Goal: Book appointment/travel/reservation

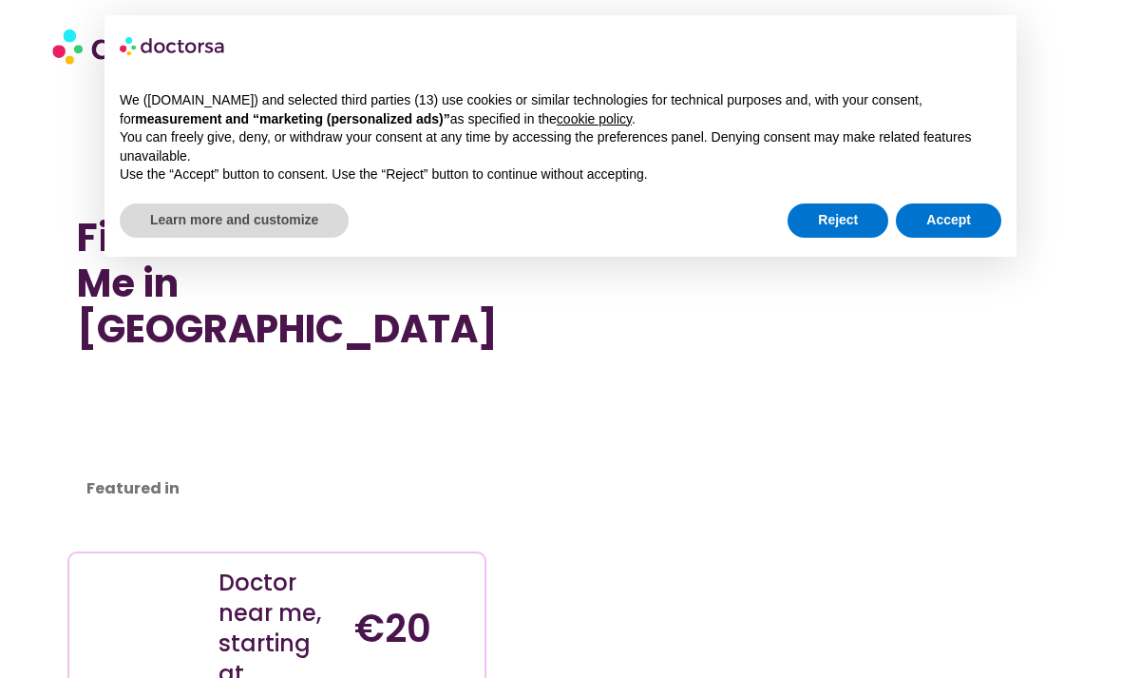
scroll to position [9170, 0]
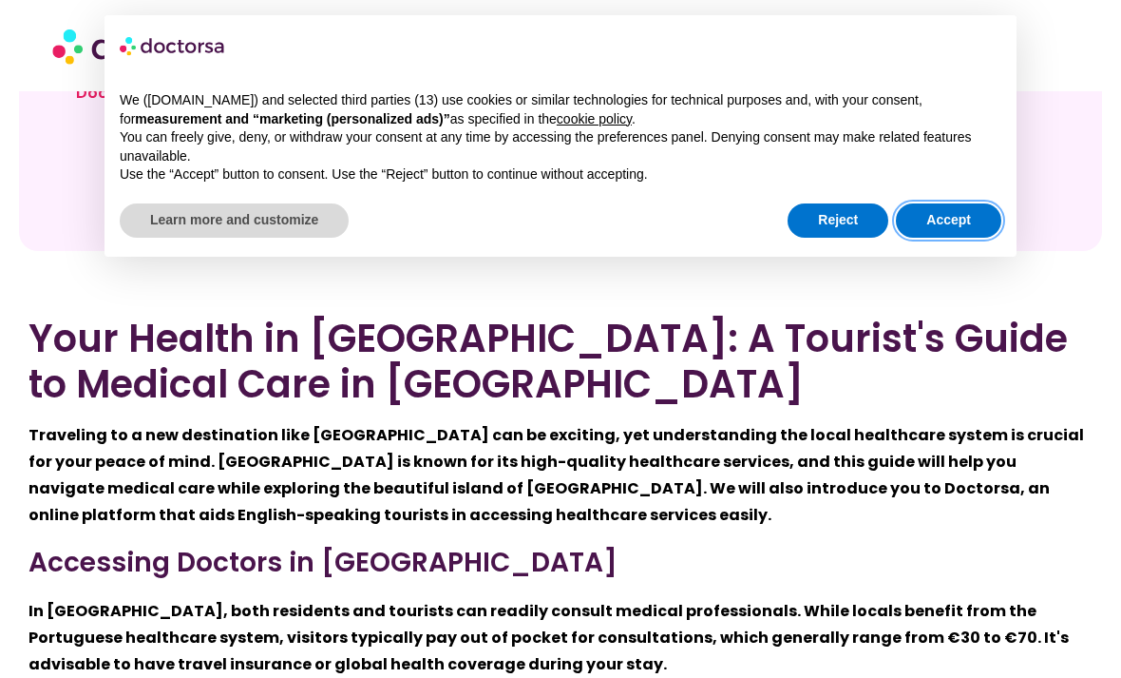
click at [947, 223] on button "Accept" at bounding box center [948, 220] width 105 height 34
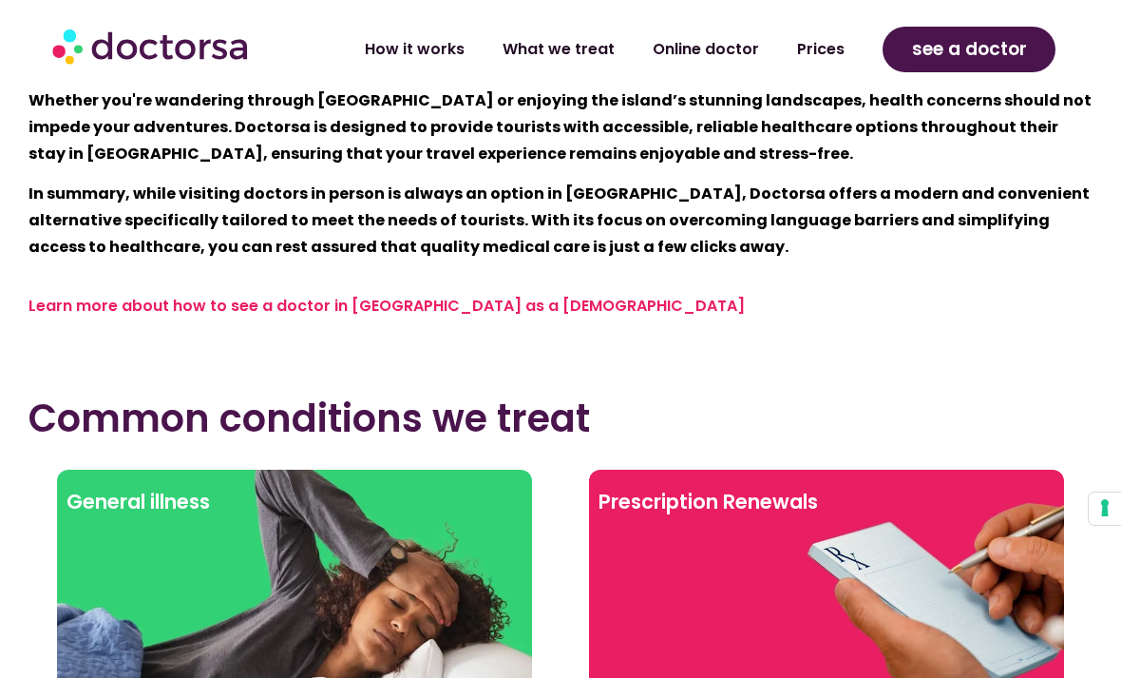
scroll to position [10760, 0]
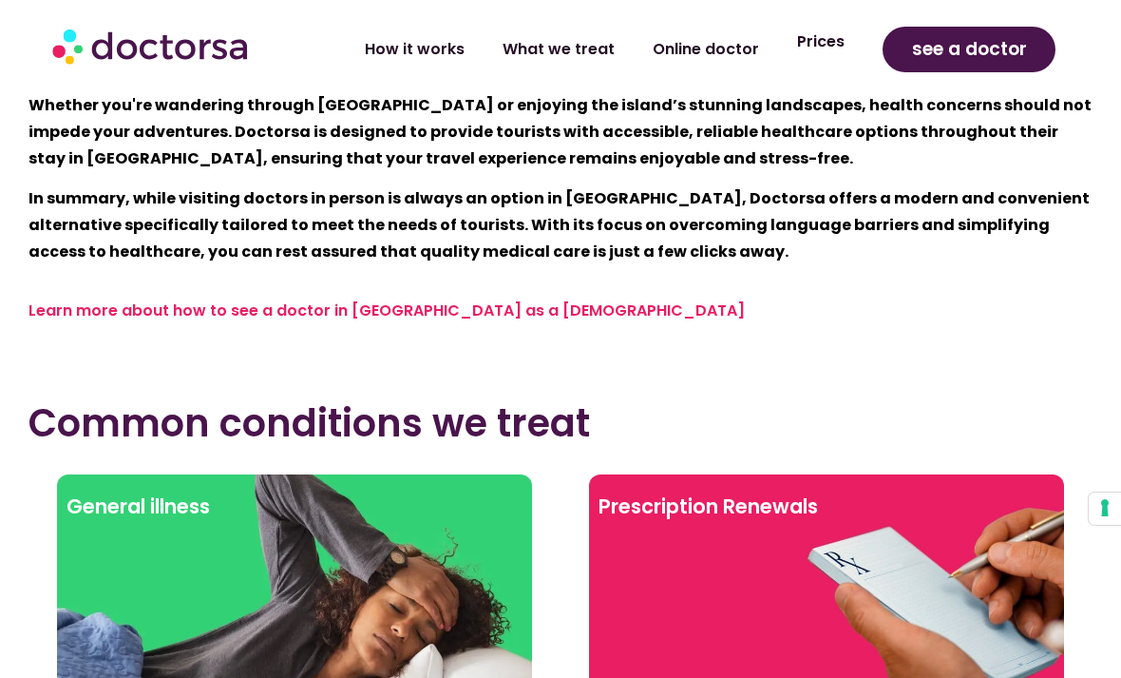
click at [815, 60] on link "Prices" at bounding box center [821, 42] width 86 height 44
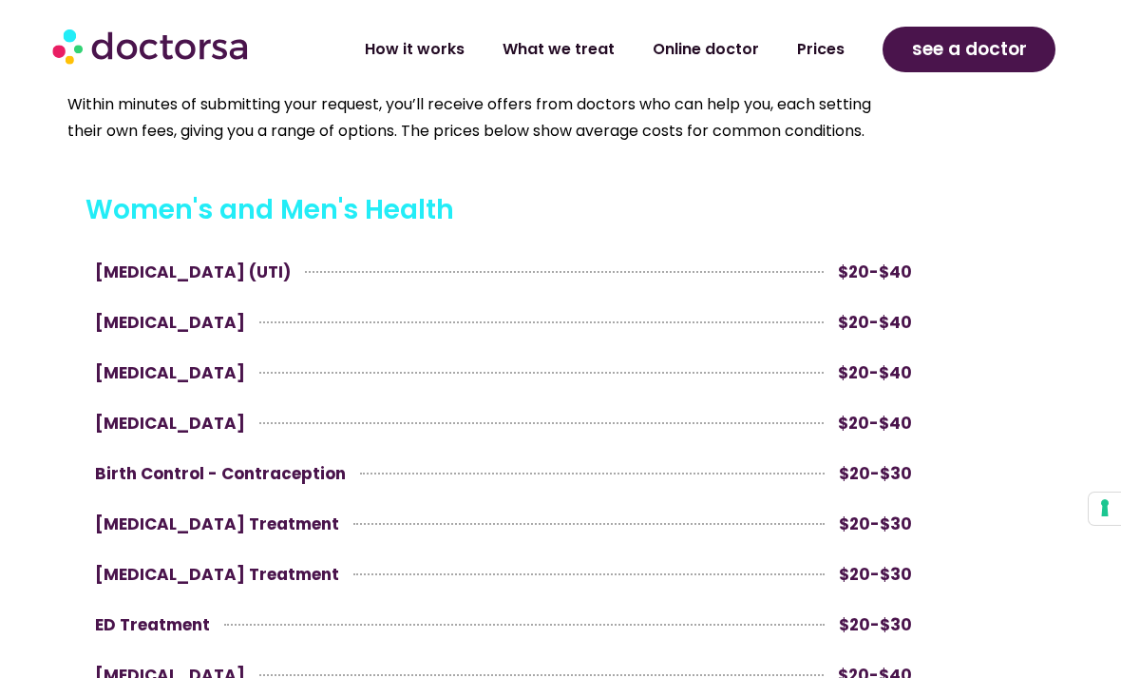
scroll to position [859, 0]
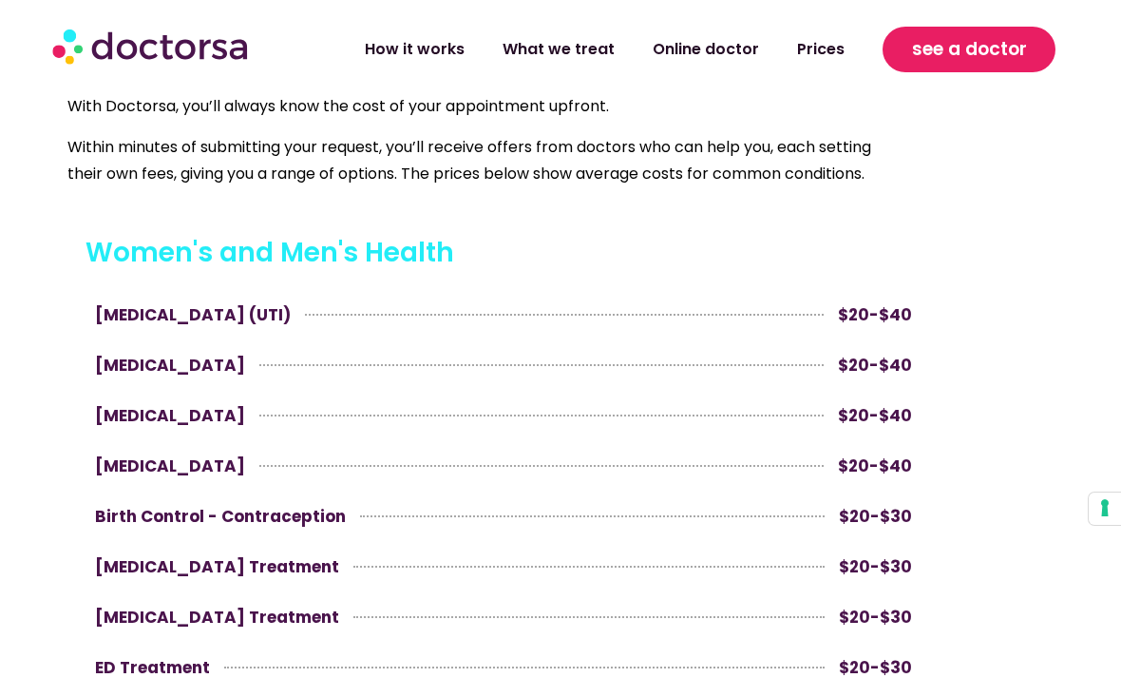
click at [1004, 49] on span "see a doctor" at bounding box center [969, 49] width 115 height 30
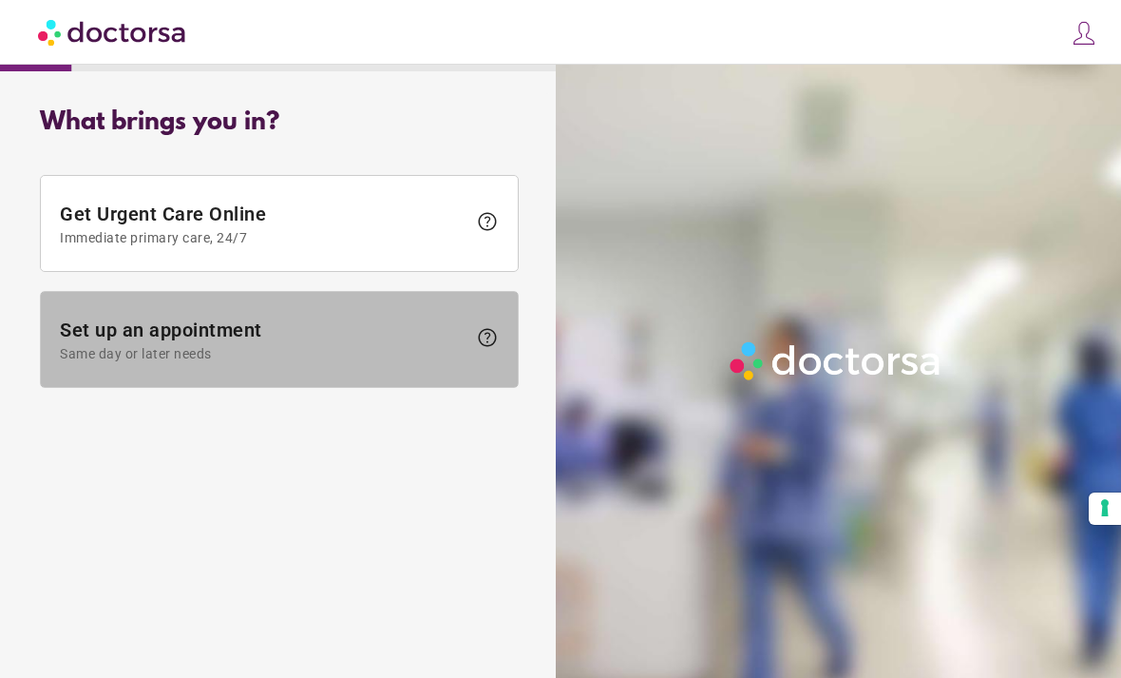
click at [372, 349] on span "Same day or later needs" at bounding box center [263, 353] width 407 height 15
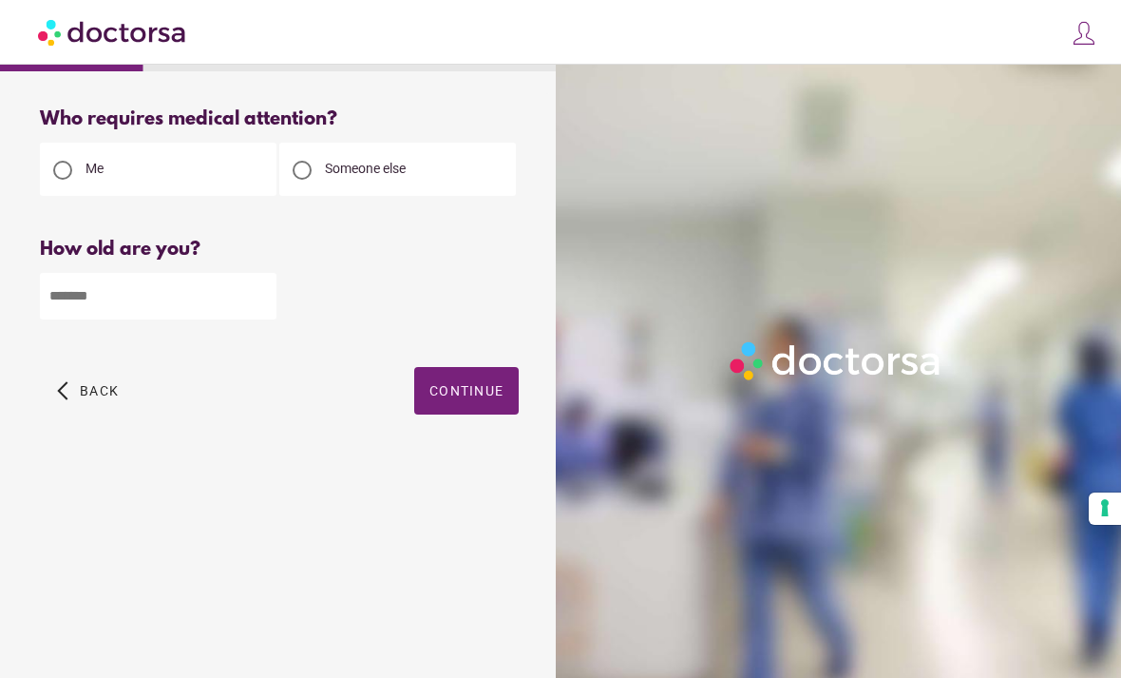
click at [179, 307] on input "number" at bounding box center [158, 296] width 237 height 47
type input "**"
click at [468, 398] on span "Continue" at bounding box center [467, 390] width 74 height 15
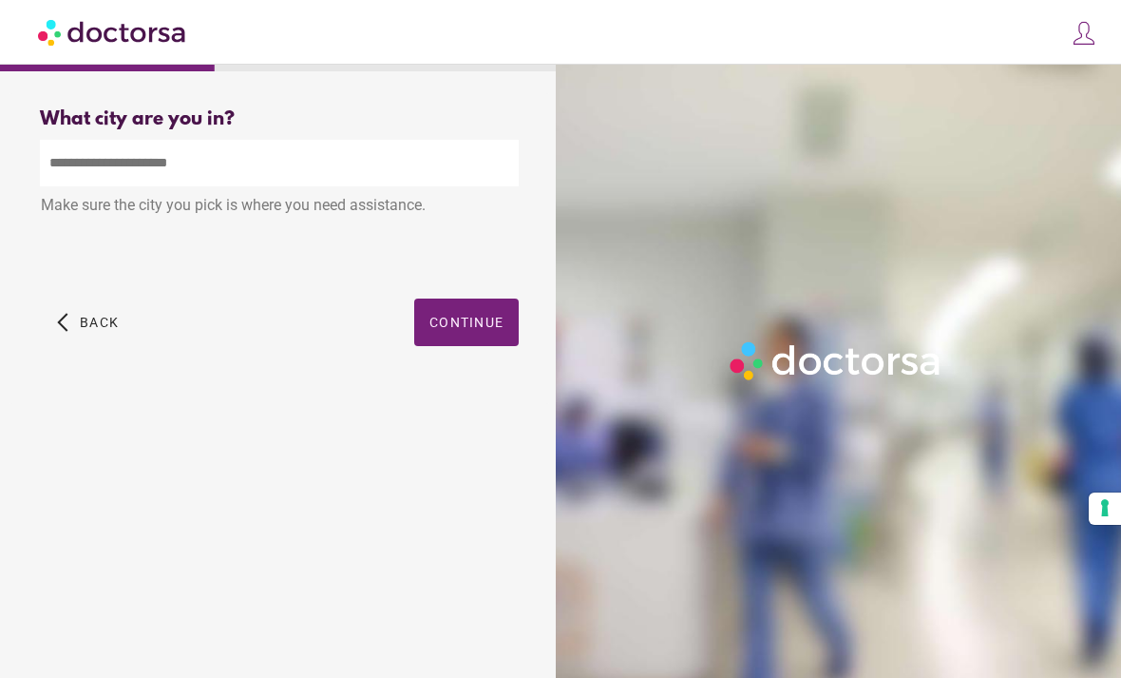
click at [418, 153] on input "text" at bounding box center [279, 163] width 479 height 47
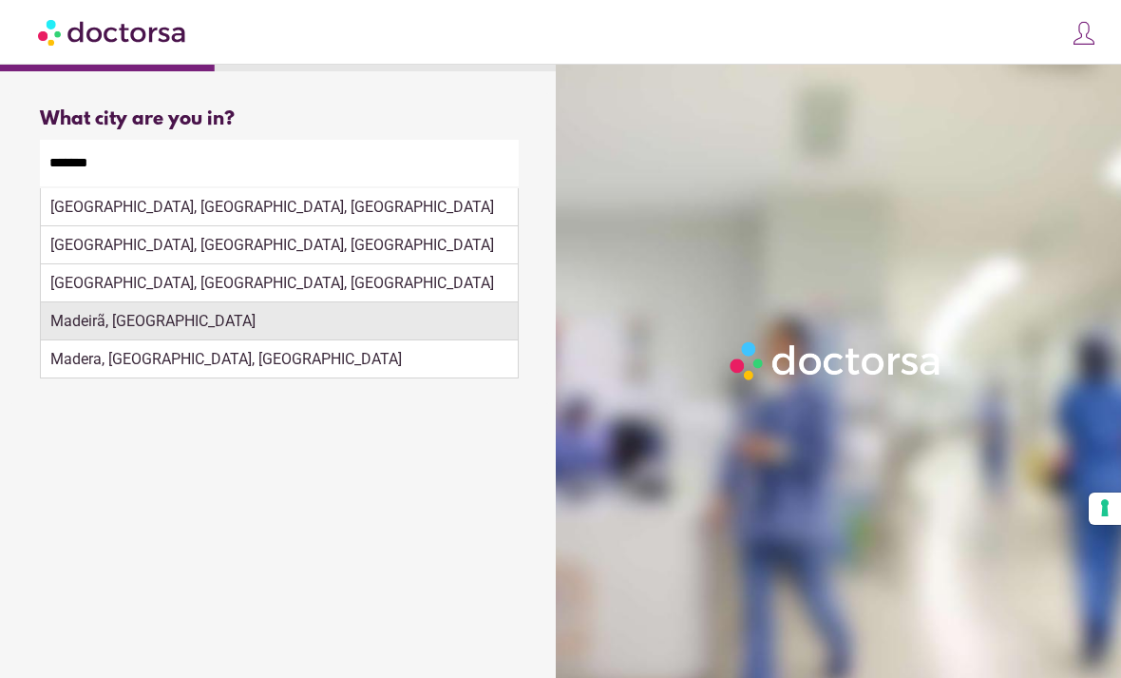
click at [334, 324] on div "Madeirã, Portugal" at bounding box center [279, 321] width 477 height 38
type input "**********"
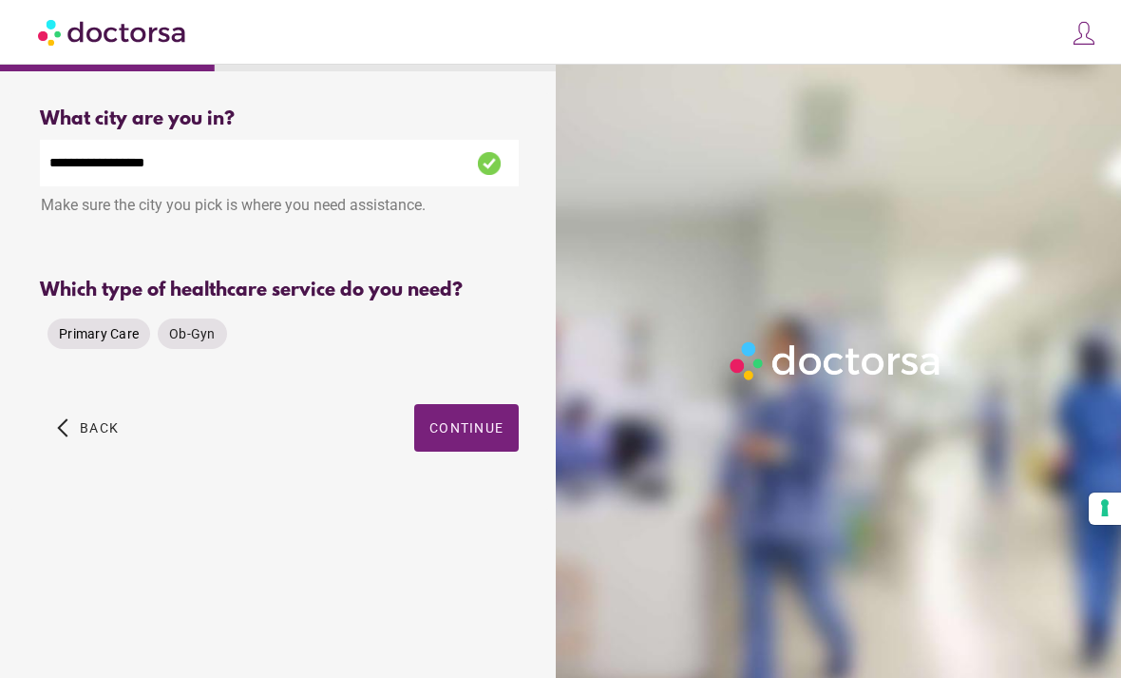
click at [105, 341] on span "Primary Care" at bounding box center [99, 333] width 80 height 15
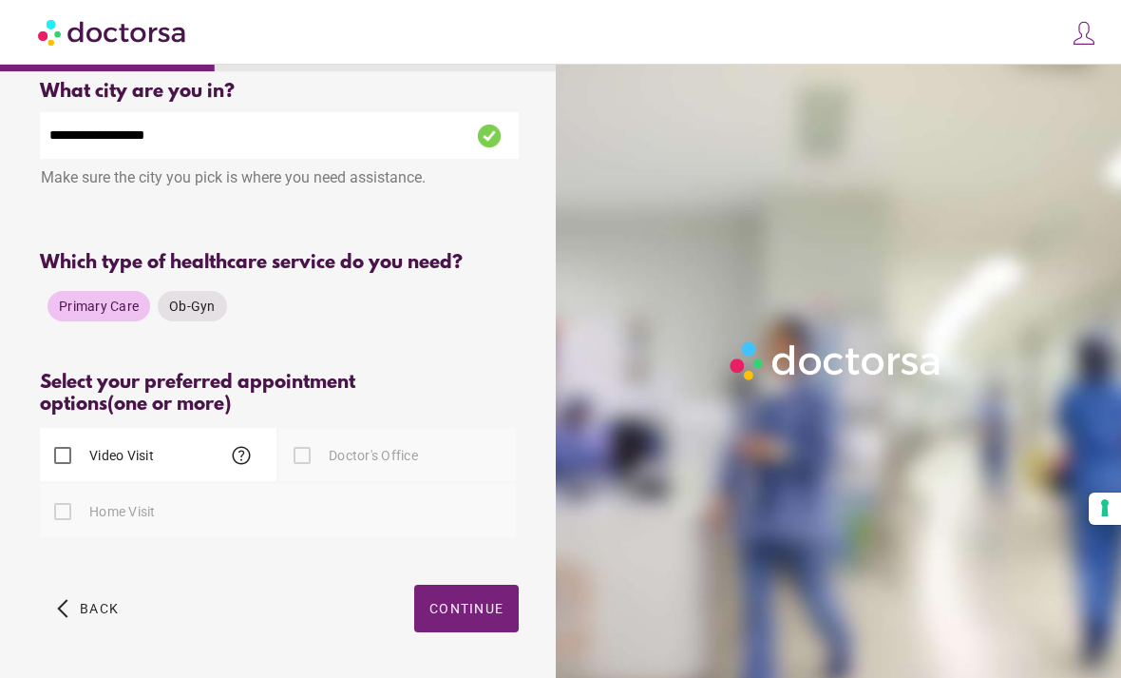
scroll to position [35, 0]
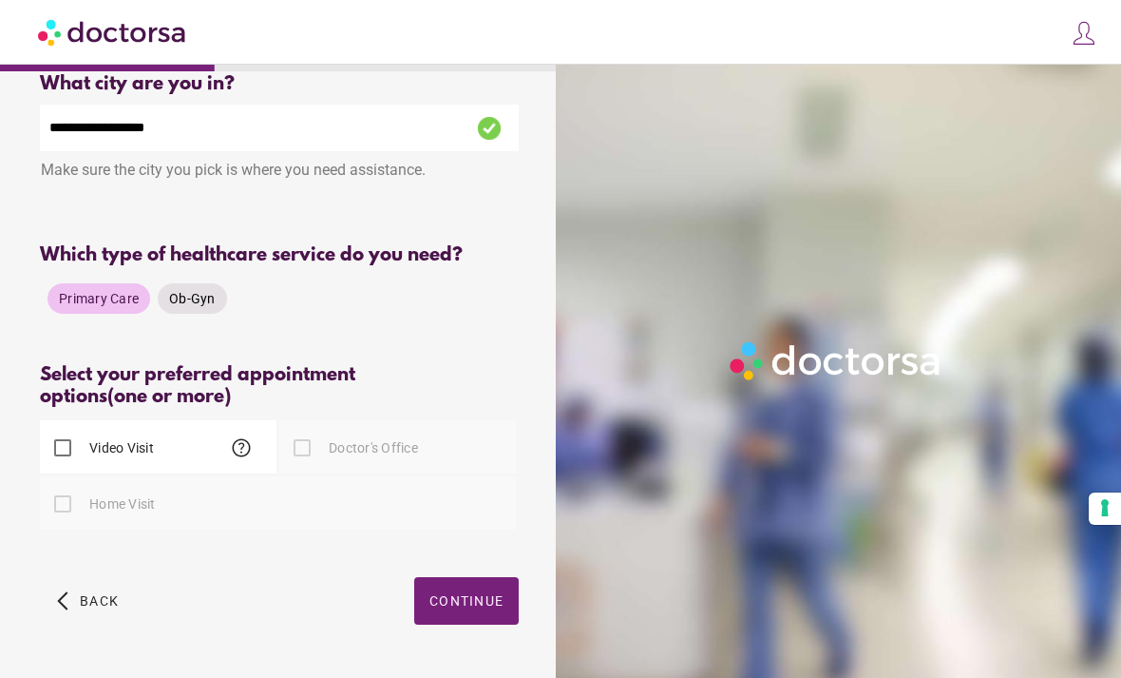
click at [200, 290] on div "Ob-Gyn" at bounding box center [192, 298] width 69 height 30
click at [114, 306] on span "Primary Care" at bounding box center [99, 298] width 80 height 15
click at [321, 468] on div "Doctor's Office" at bounding box center [348, 448] width 139 height 46
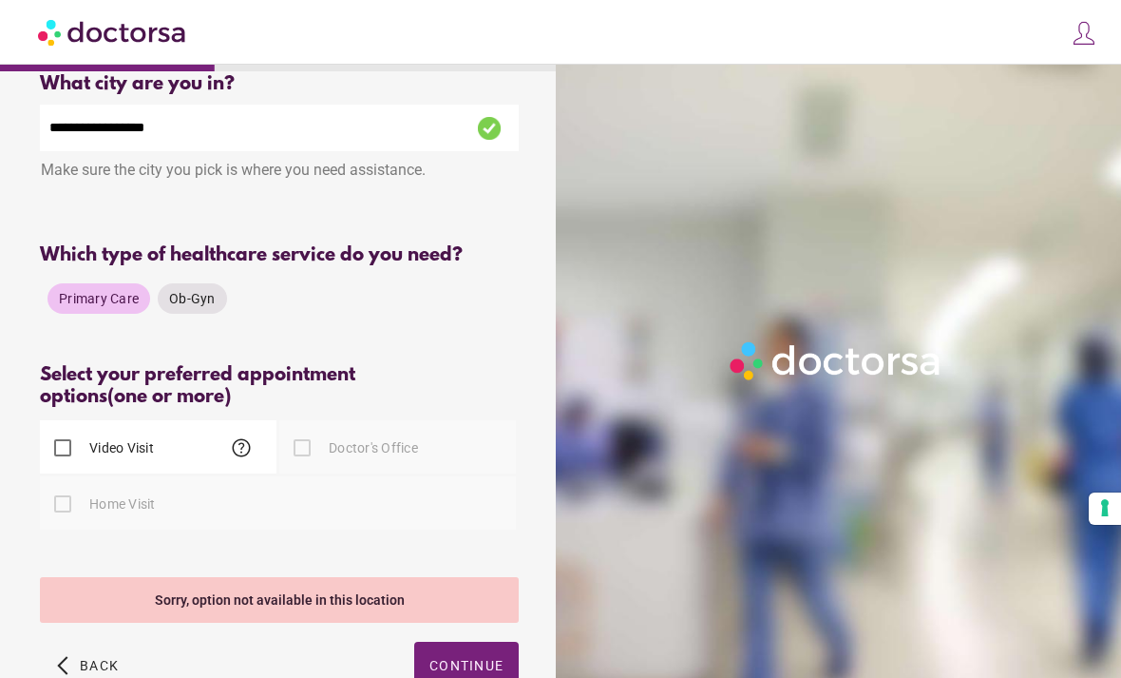
click at [328, 457] on label "Doctor's Office" at bounding box center [371, 447] width 93 height 19
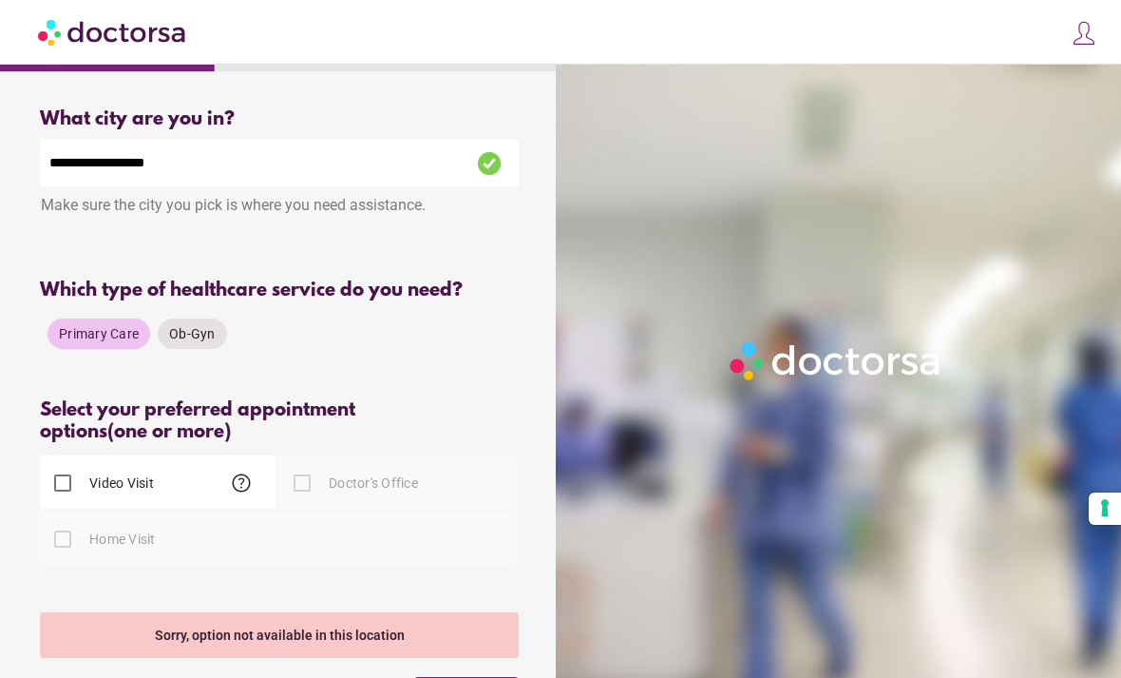
scroll to position [100, 0]
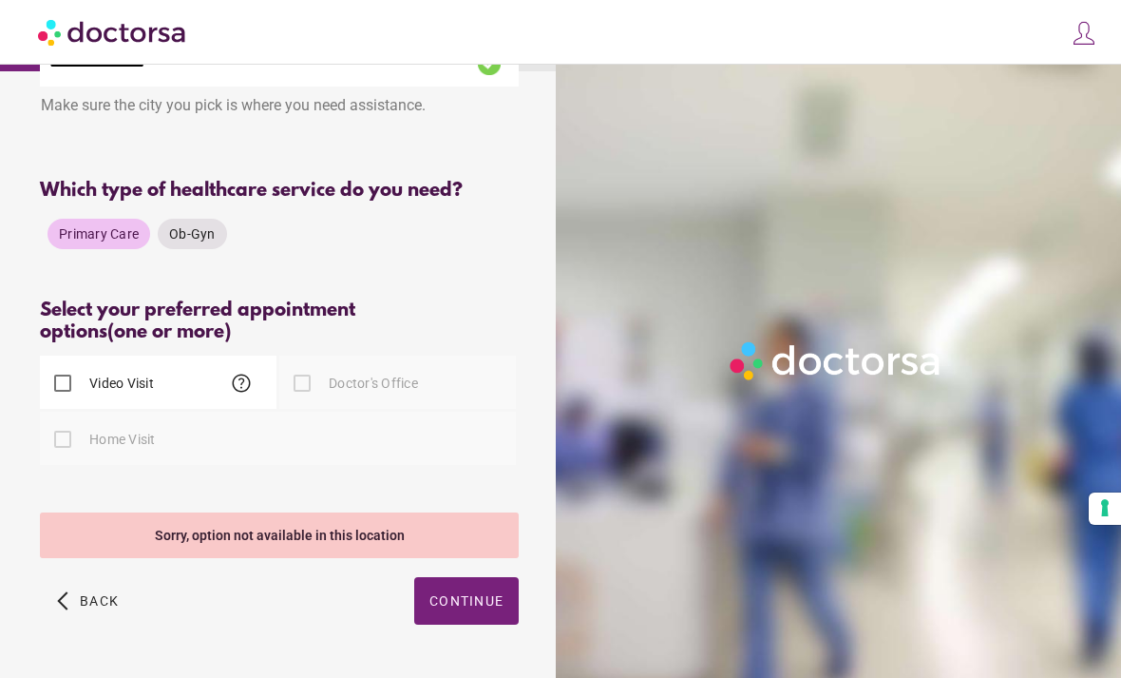
click at [162, 378] on div "Video Visit help" at bounding box center [158, 381] width 237 height 53
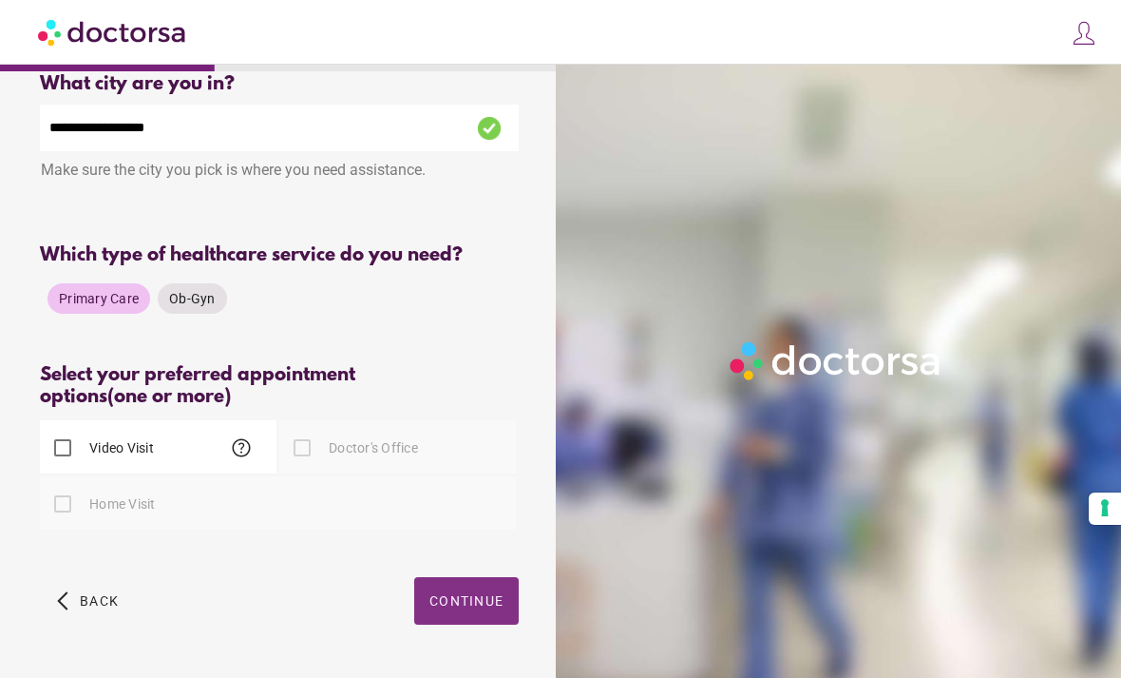
click at [471, 624] on span "button" at bounding box center [466, 601] width 105 height 48
